Goal: Use online tool/utility: Utilize a website feature to perform a specific function

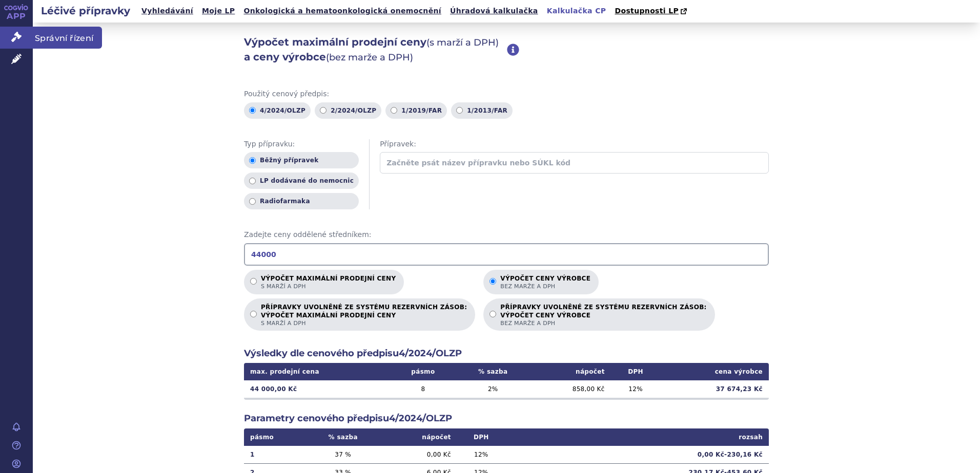
click at [65, 42] on span "Správní řízení" at bounding box center [67, 38] width 69 height 22
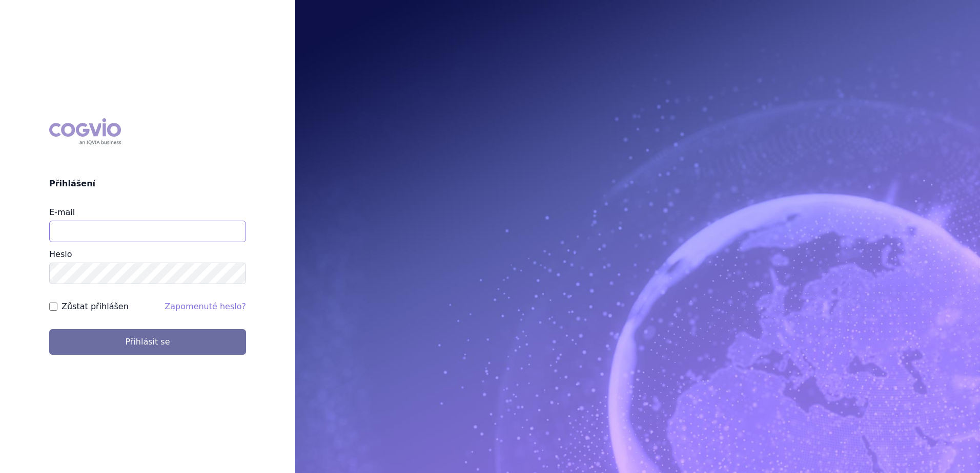
click at [106, 235] on input "E-mail" at bounding box center [147, 232] width 197 height 22
type input "Jan.strnad@ipsen.com"
click at [49, 329] on button "Přihlásit se" at bounding box center [147, 342] width 197 height 26
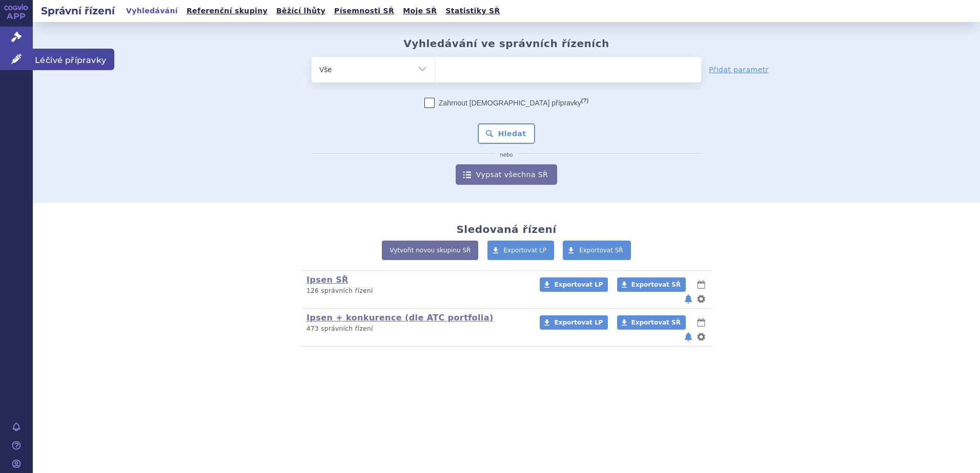
click at [53, 59] on span "Léčivé přípravky" at bounding box center [73, 60] width 81 height 22
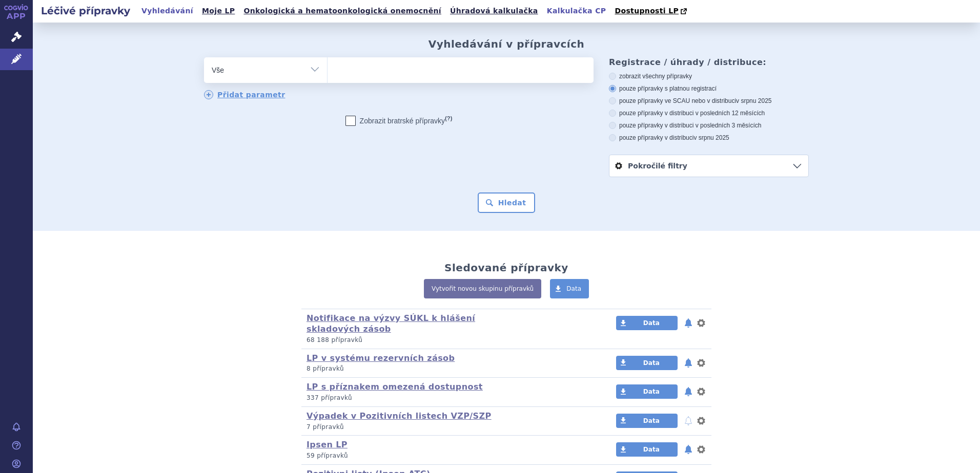
click at [544, 8] on link "Kalkulačka CP" at bounding box center [577, 11] width 66 height 14
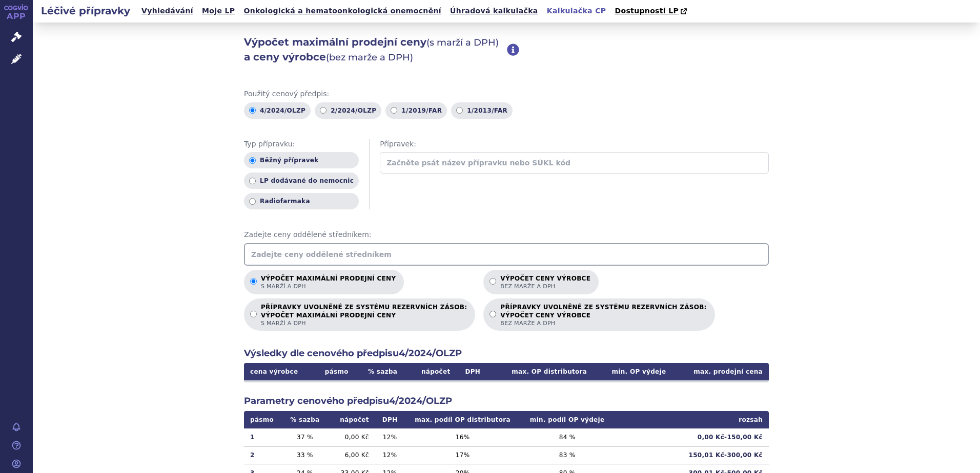
click at [372, 254] on input "text" at bounding box center [506, 254] width 525 height 23
click at [369, 254] on input "text" at bounding box center [506, 254] width 525 height 23
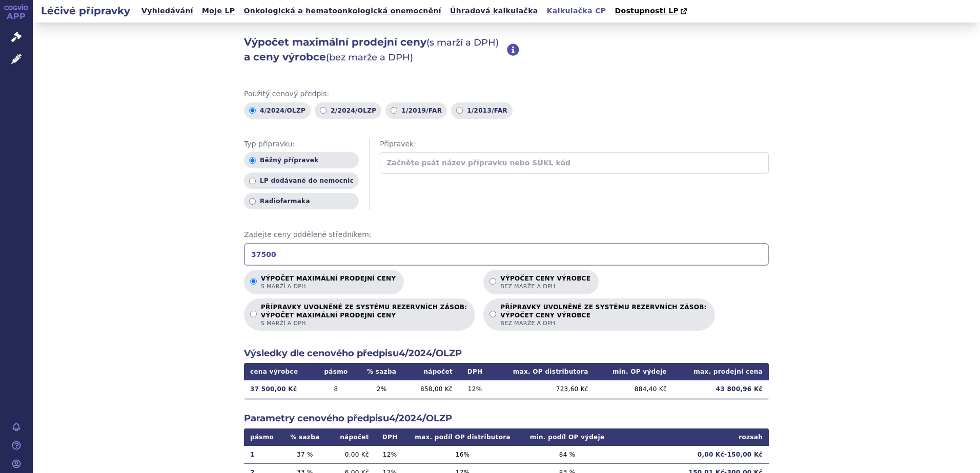
type input "37500"
drag, startPoint x: 150, startPoint y: 229, endPoint x: 125, endPoint y: 234, distance: 25.6
click at [150, 229] on div "Výpočet maximální prodejní ceny (s marží a DPH) a ceny výrobce (bez marže a DPH…" at bounding box center [506, 322] width 947 height 598
